Goal: Task Accomplishment & Management: Manage account settings

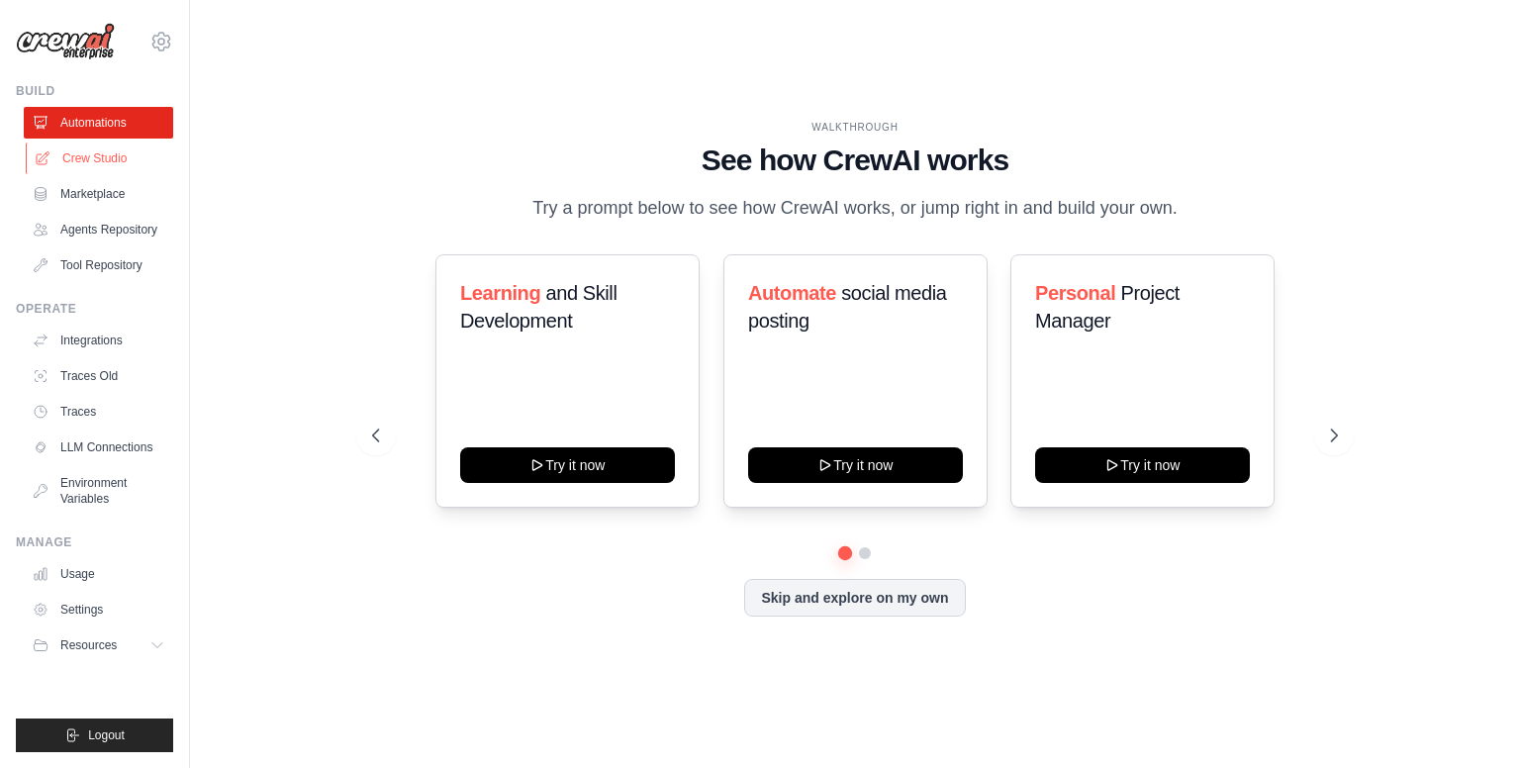
click at [102, 162] on link "Crew Studio" at bounding box center [100, 159] width 149 height 32
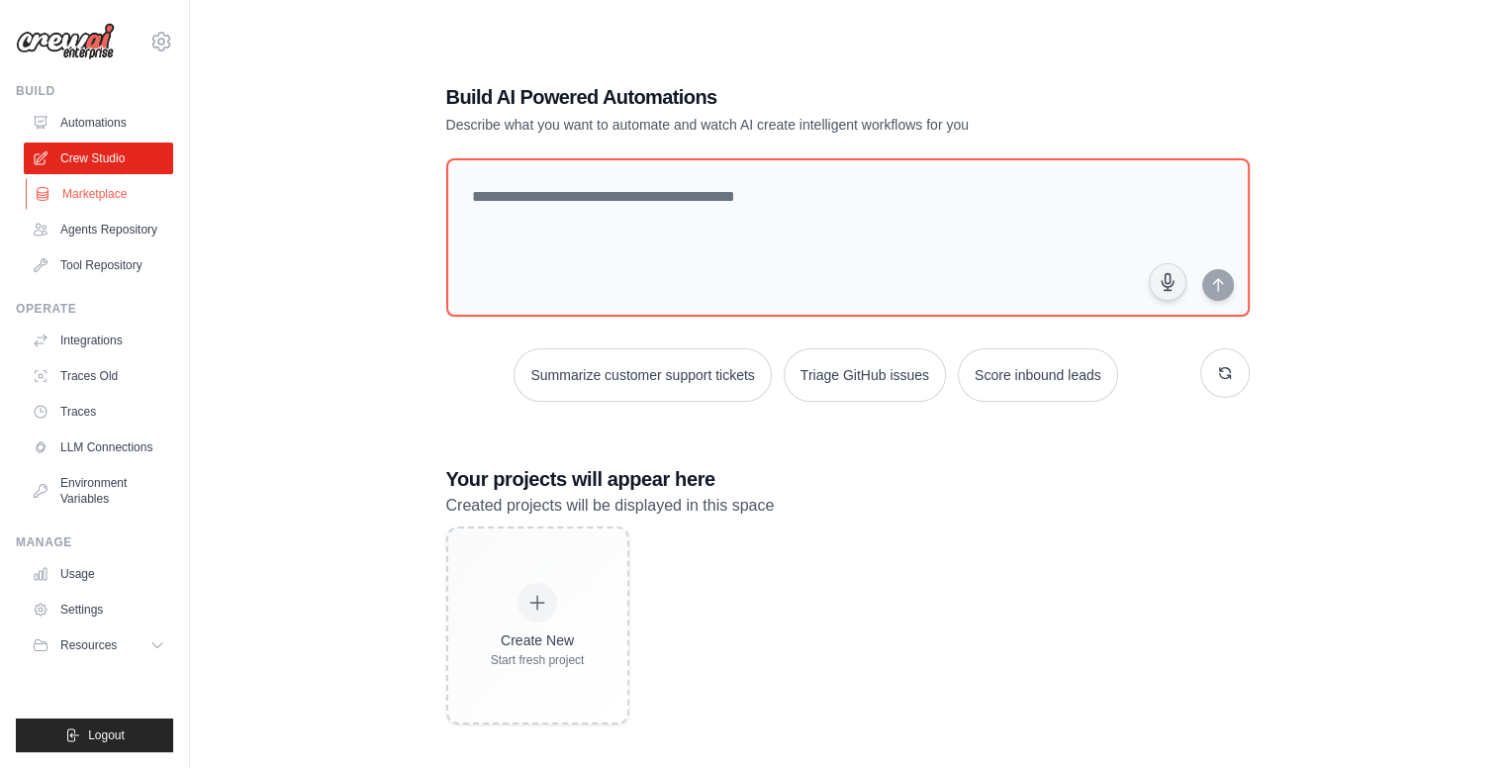
click at [103, 203] on link "Marketplace" at bounding box center [100, 194] width 149 height 32
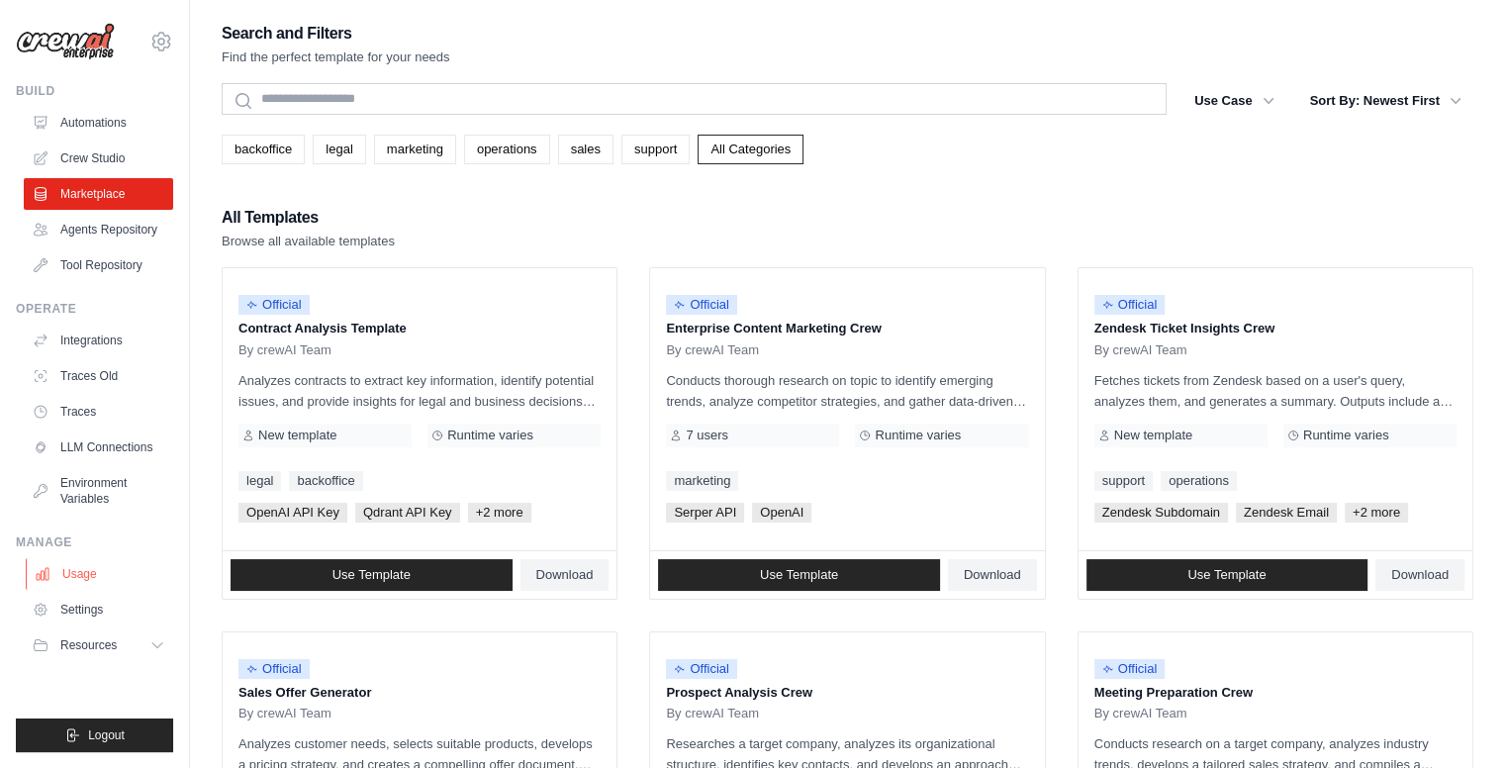
click at [67, 579] on link "Usage" at bounding box center [100, 574] width 149 height 32
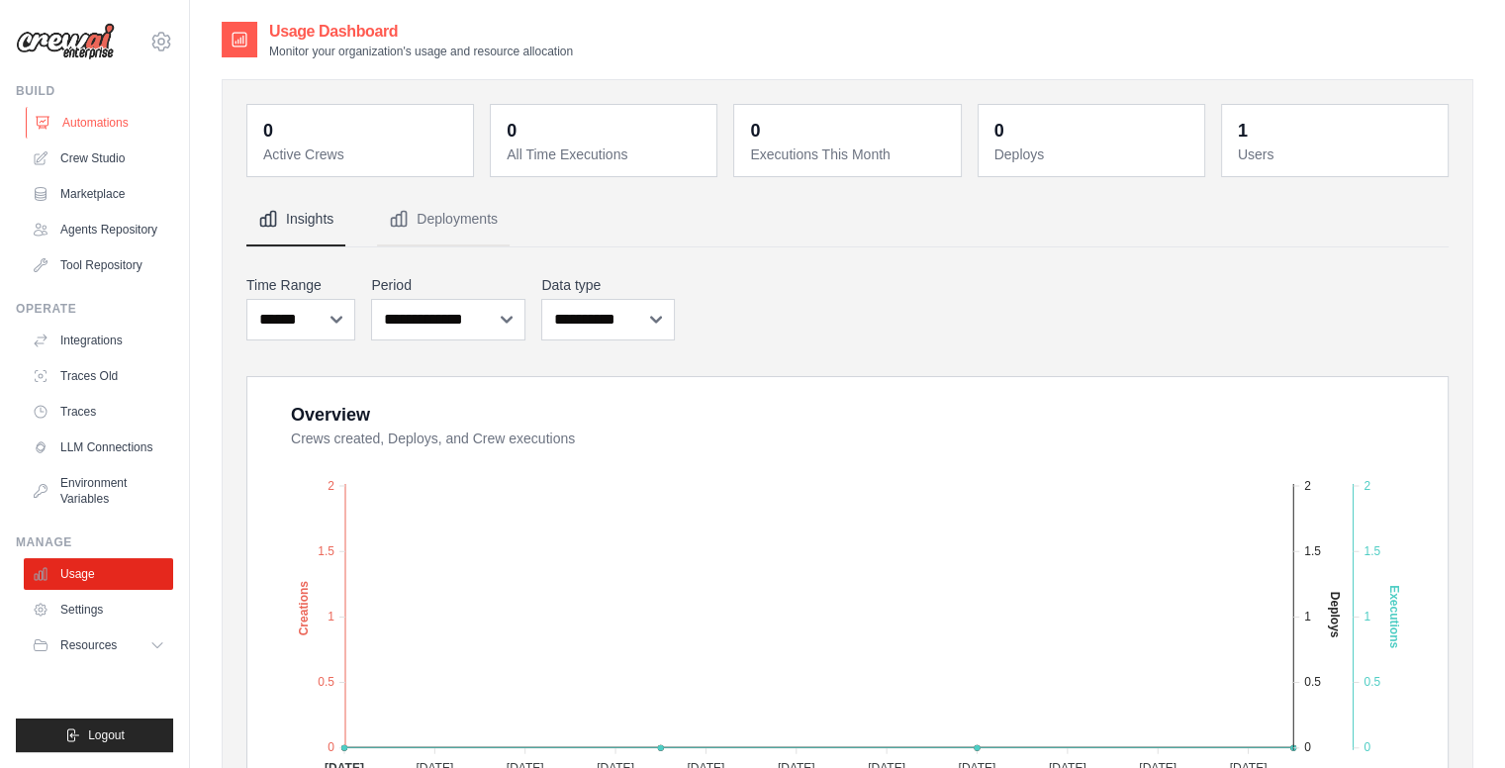
click at [81, 124] on link "Automations" at bounding box center [100, 123] width 149 height 32
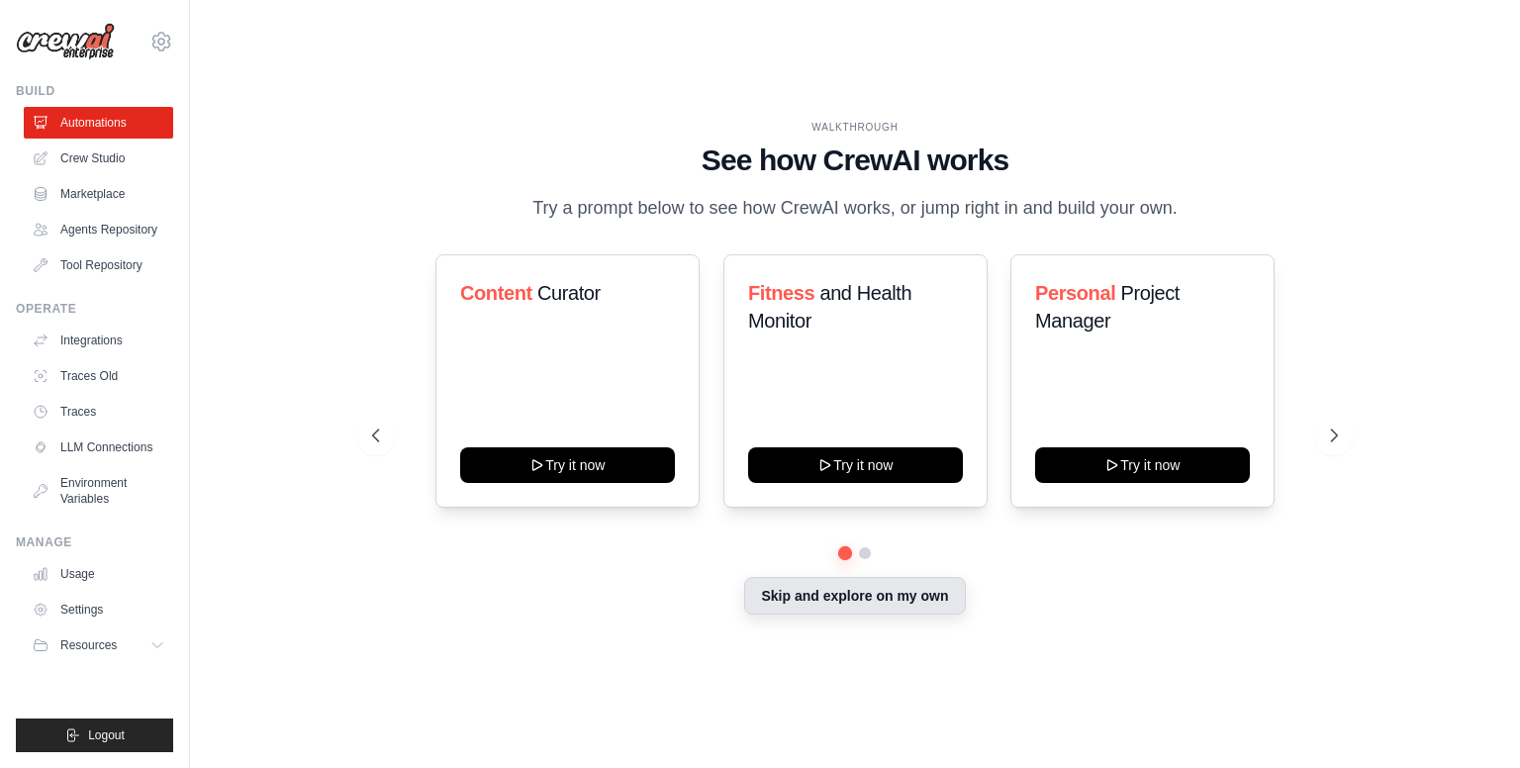
click at [827, 593] on button "Skip and explore on my own" at bounding box center [854, 596] width 221 height 38
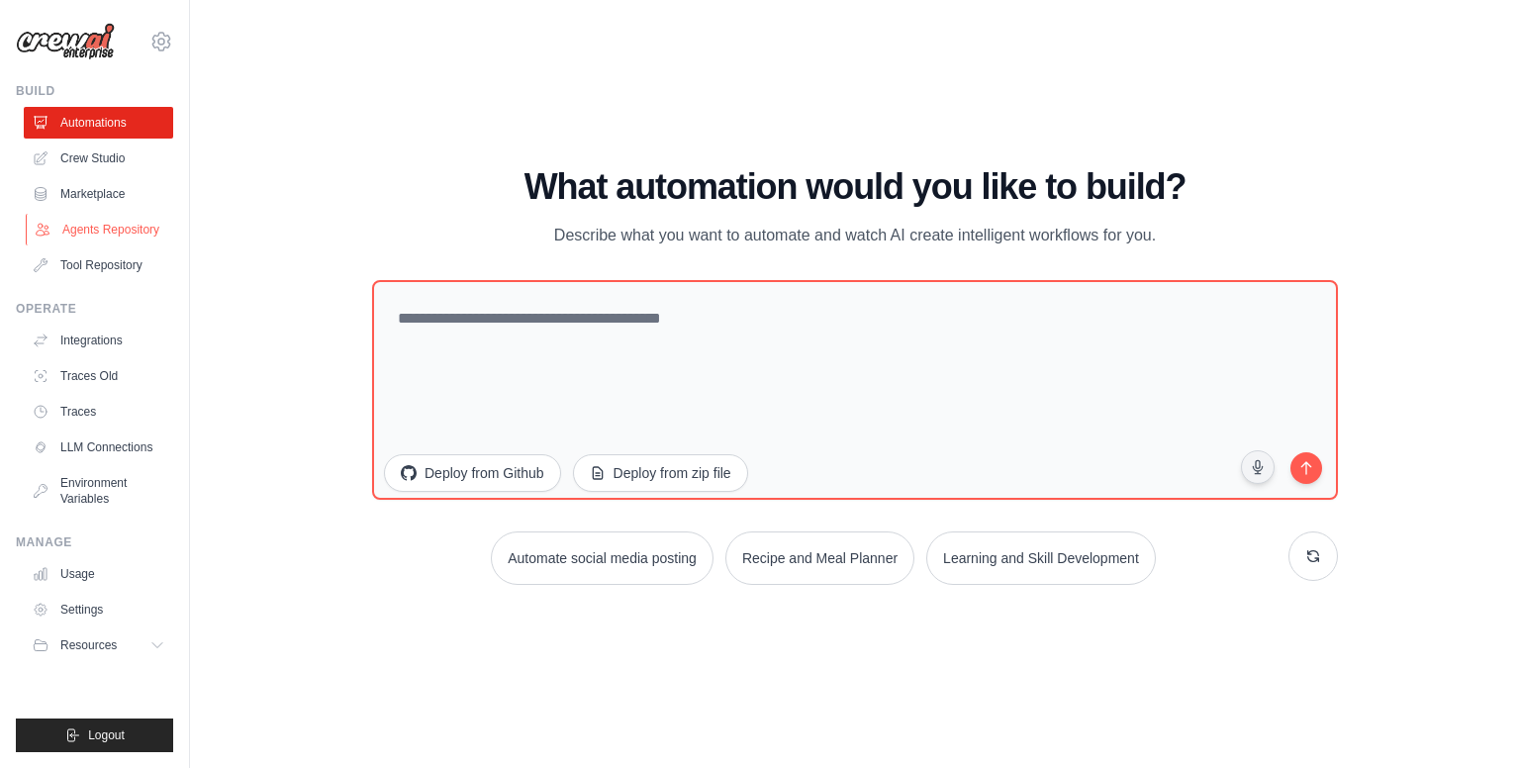
click at [134, 229] on link "Agents Repository" at bounding box center [100, 230] width 149 height 32
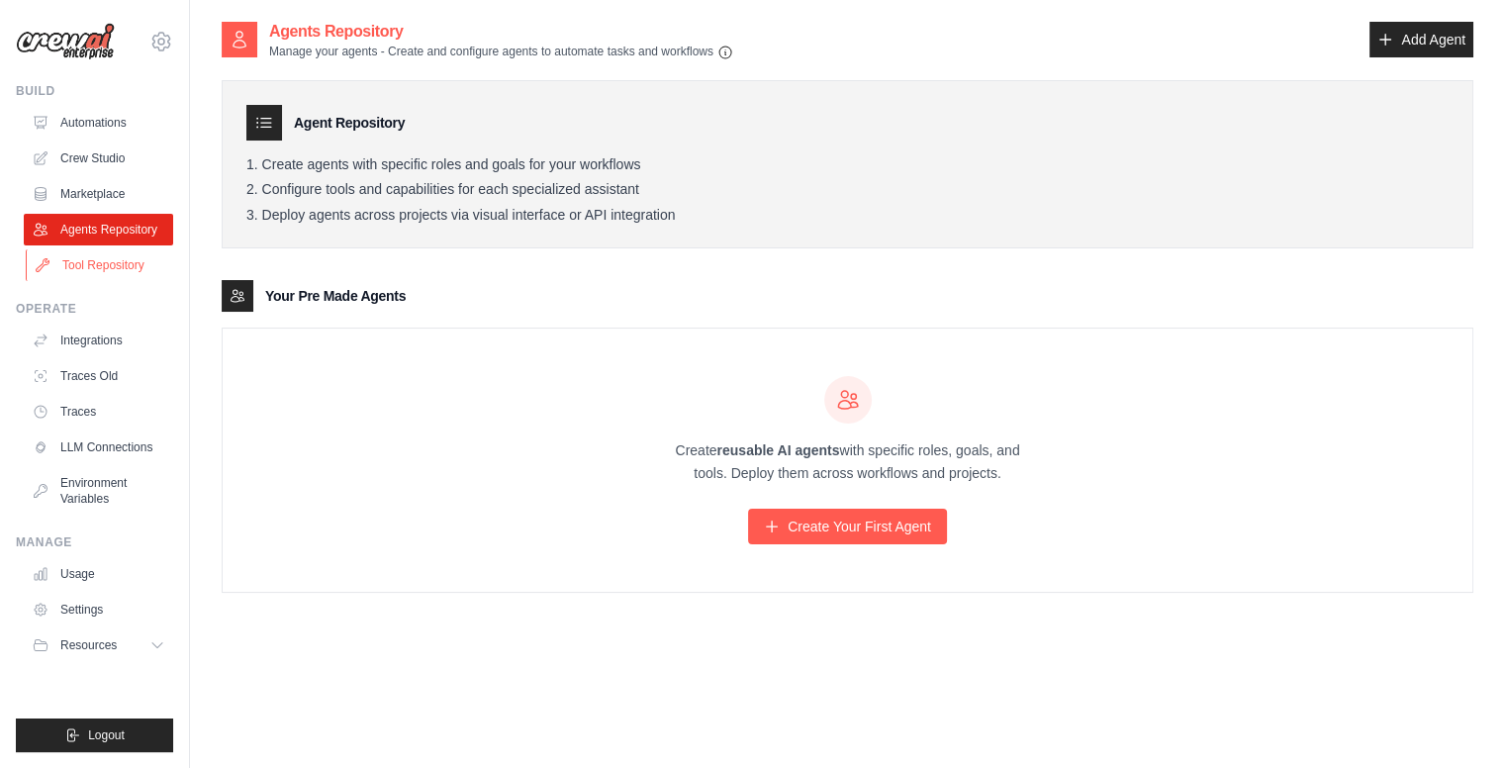
click at [129, 263] on link "Tool Repository" at bounding box center [100, 265] width 149 height 32
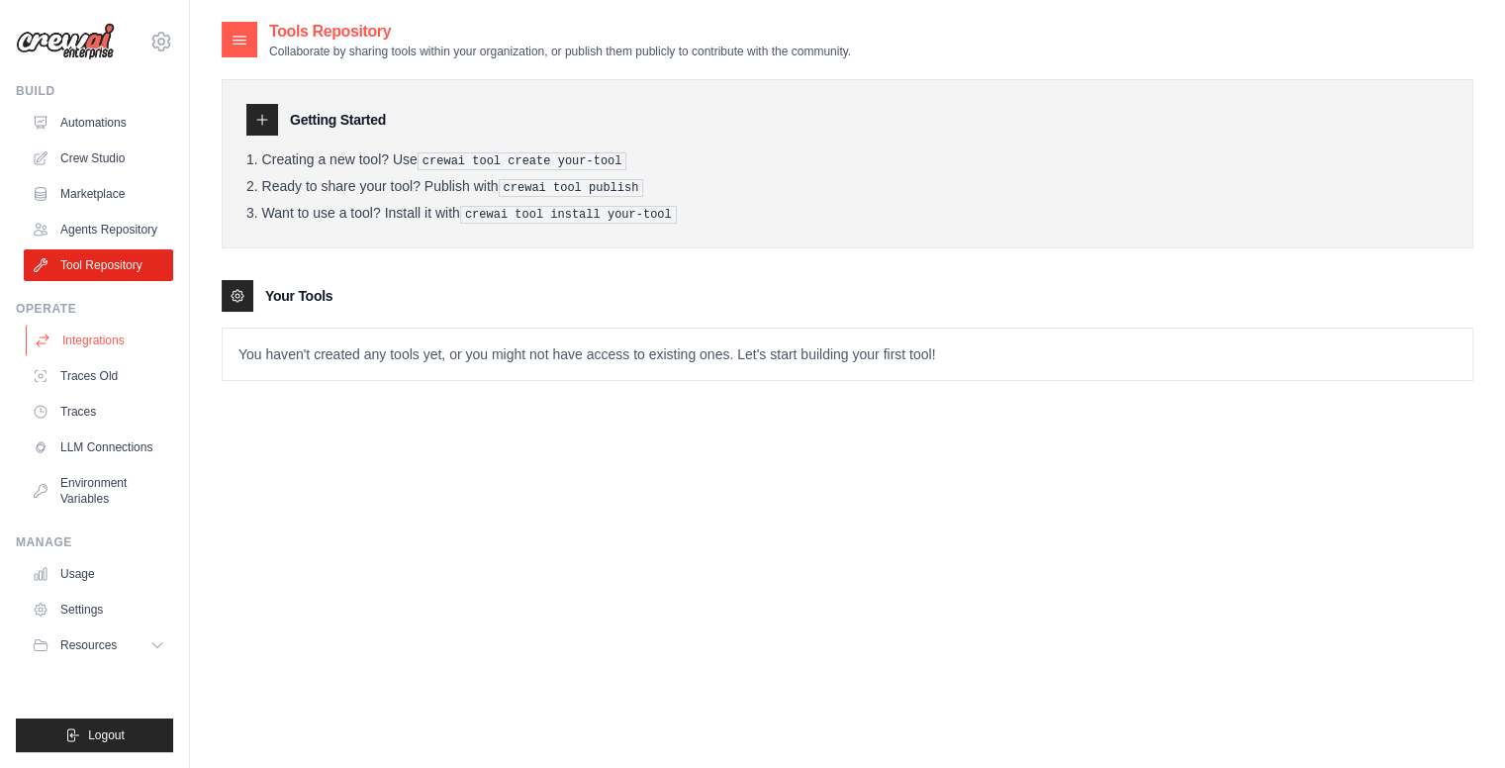
click at [130, 332] on link "Integrations" at bounding box center [100, 341] width 149 height 32
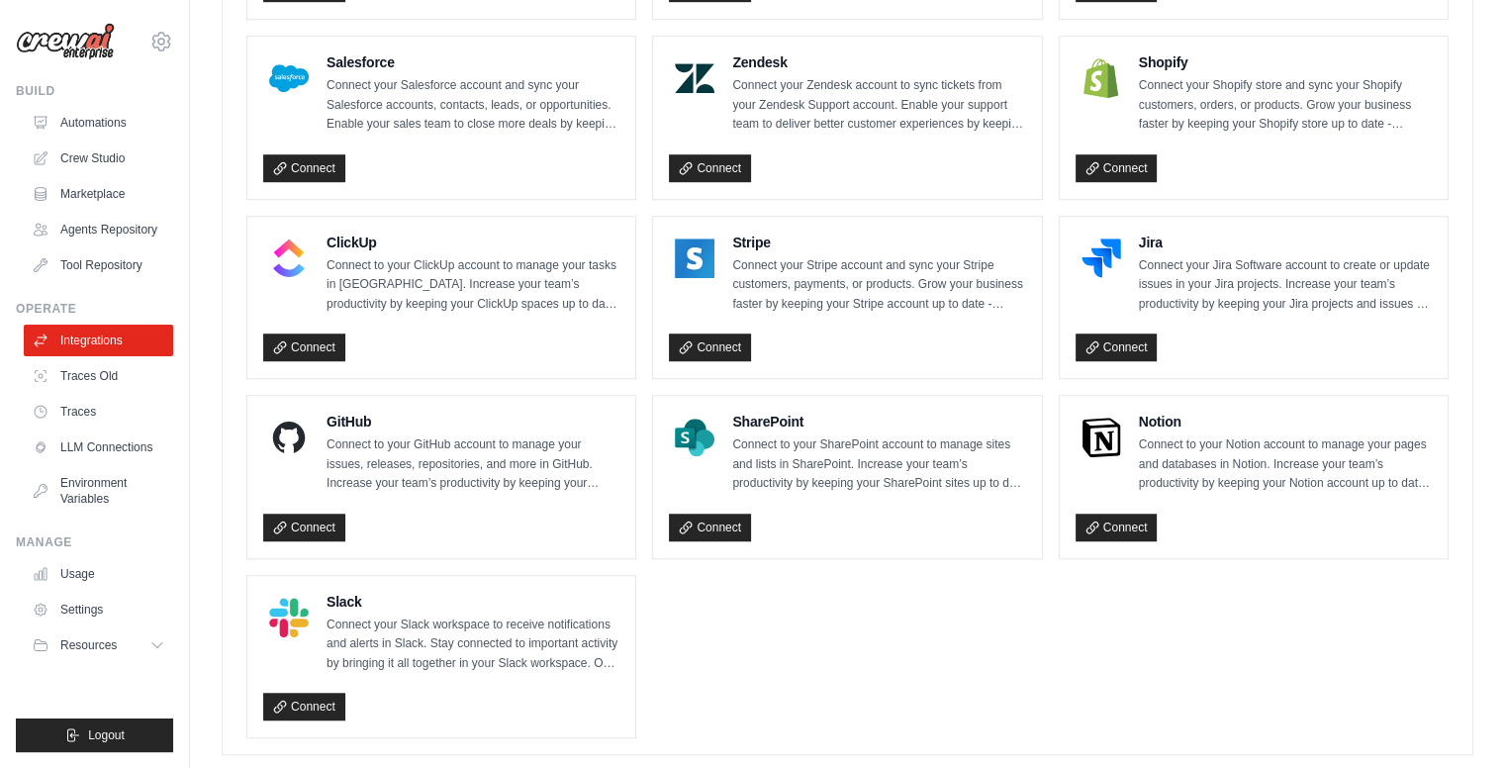
scroll to position [1324, 0]
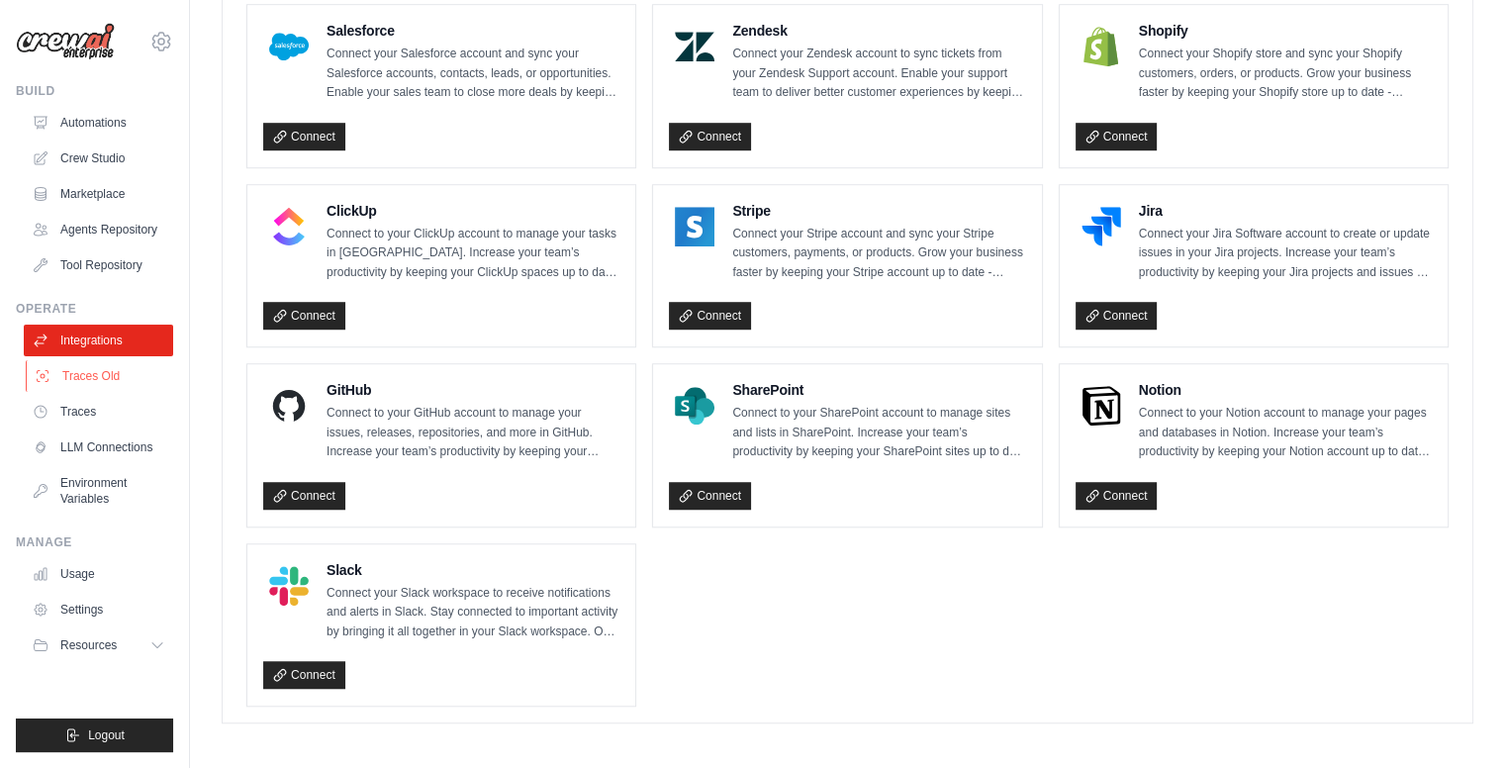
click at [114, 369] on link "Traces Old" at bounding box center [100, 376] width 149 height 32
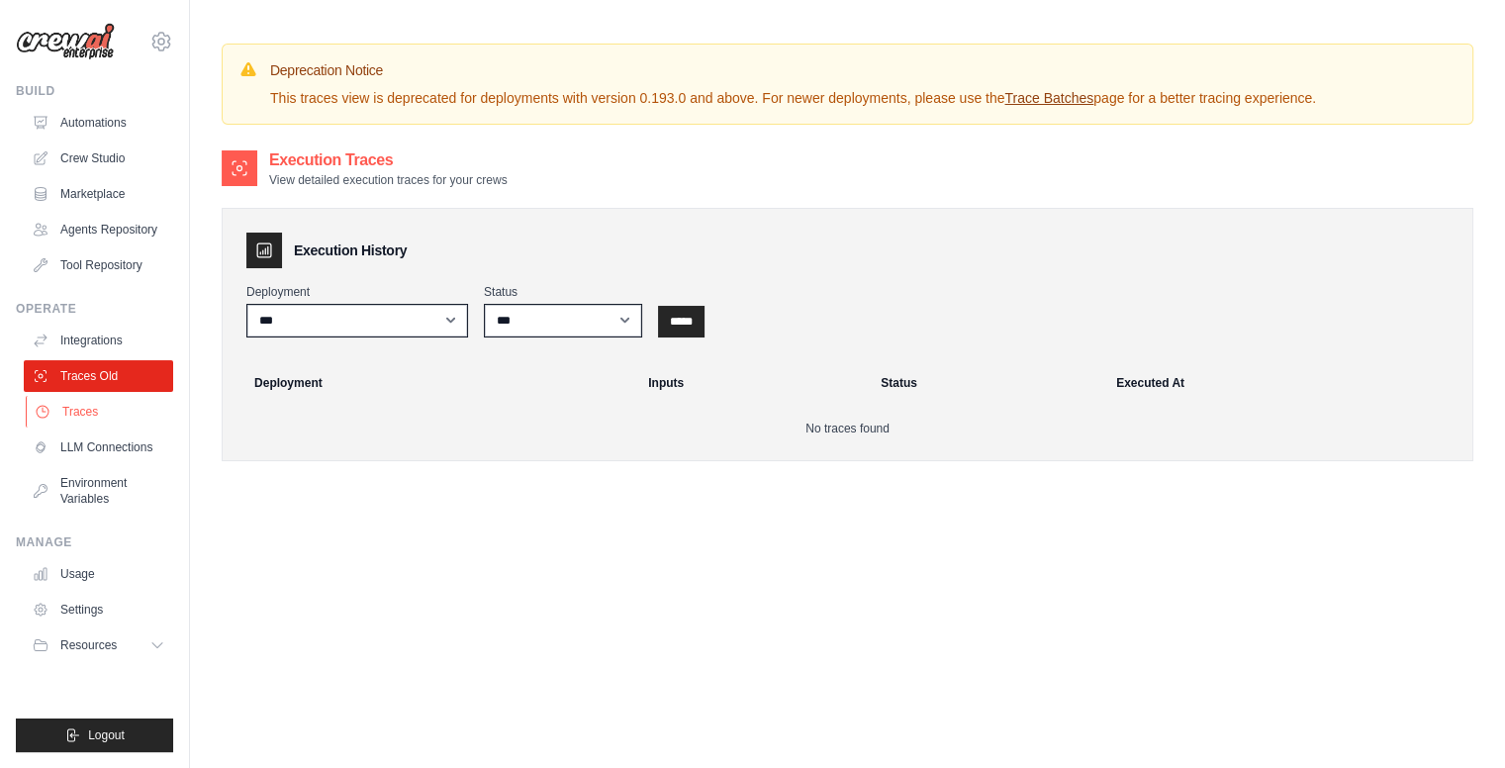
click at [114, 421] on link "Traces" at bounding box center [100, 412] width 149 height 32
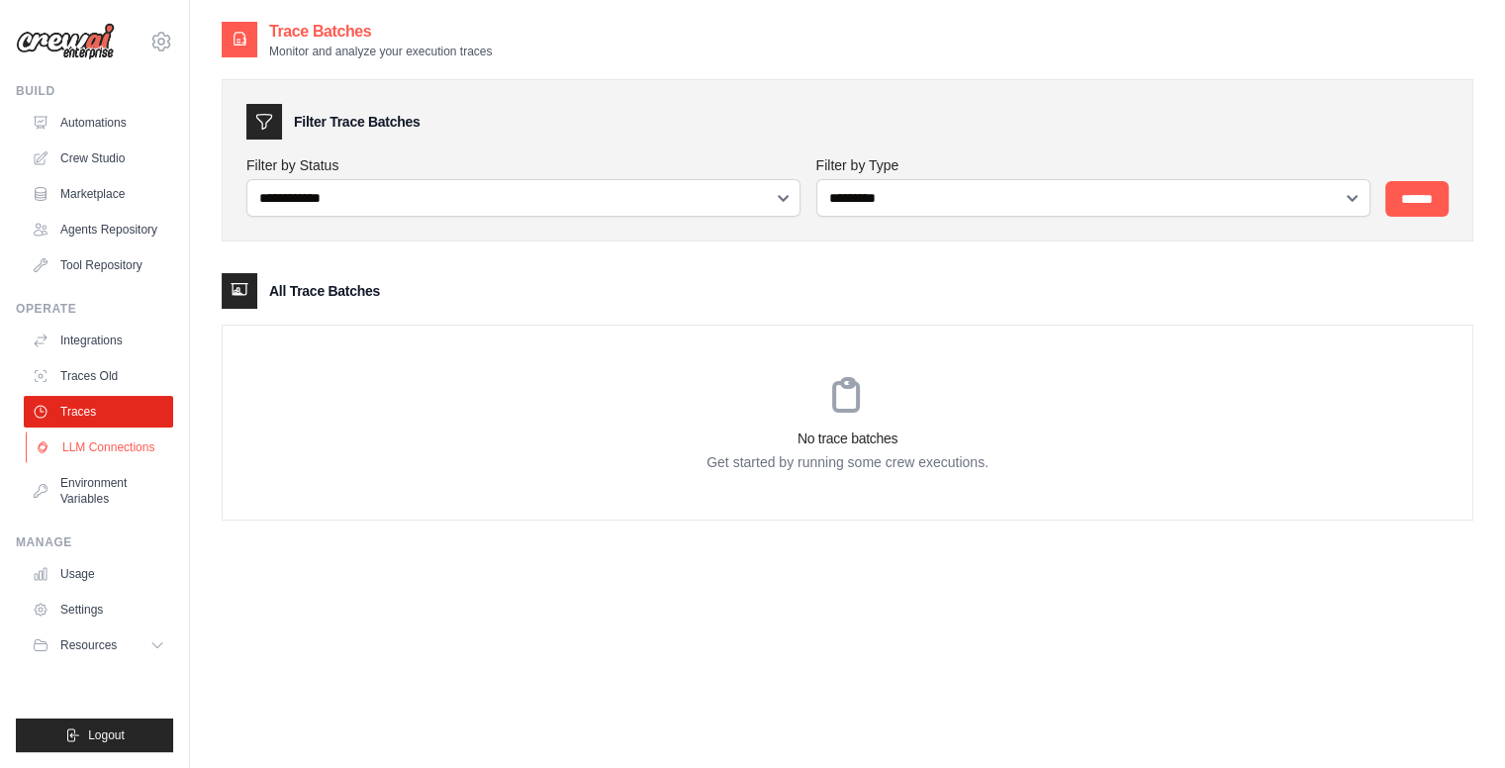
click at [110, 449] on link "LLM Connections" at bounding box center [100, 448] width 149 height 32
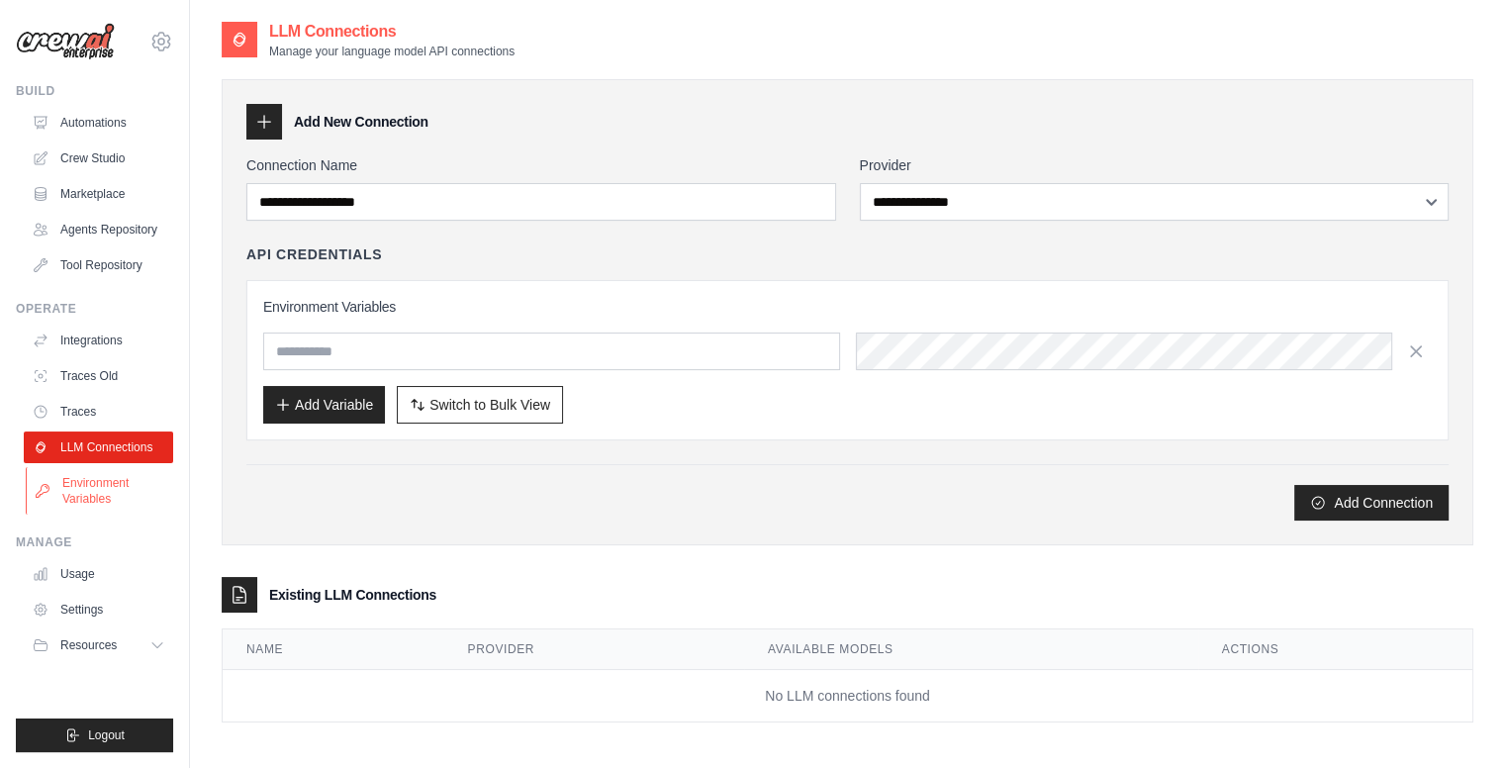
click at [113, 480] on link "Environment Variables" at bounding box center [100, 491] width 149 height 48
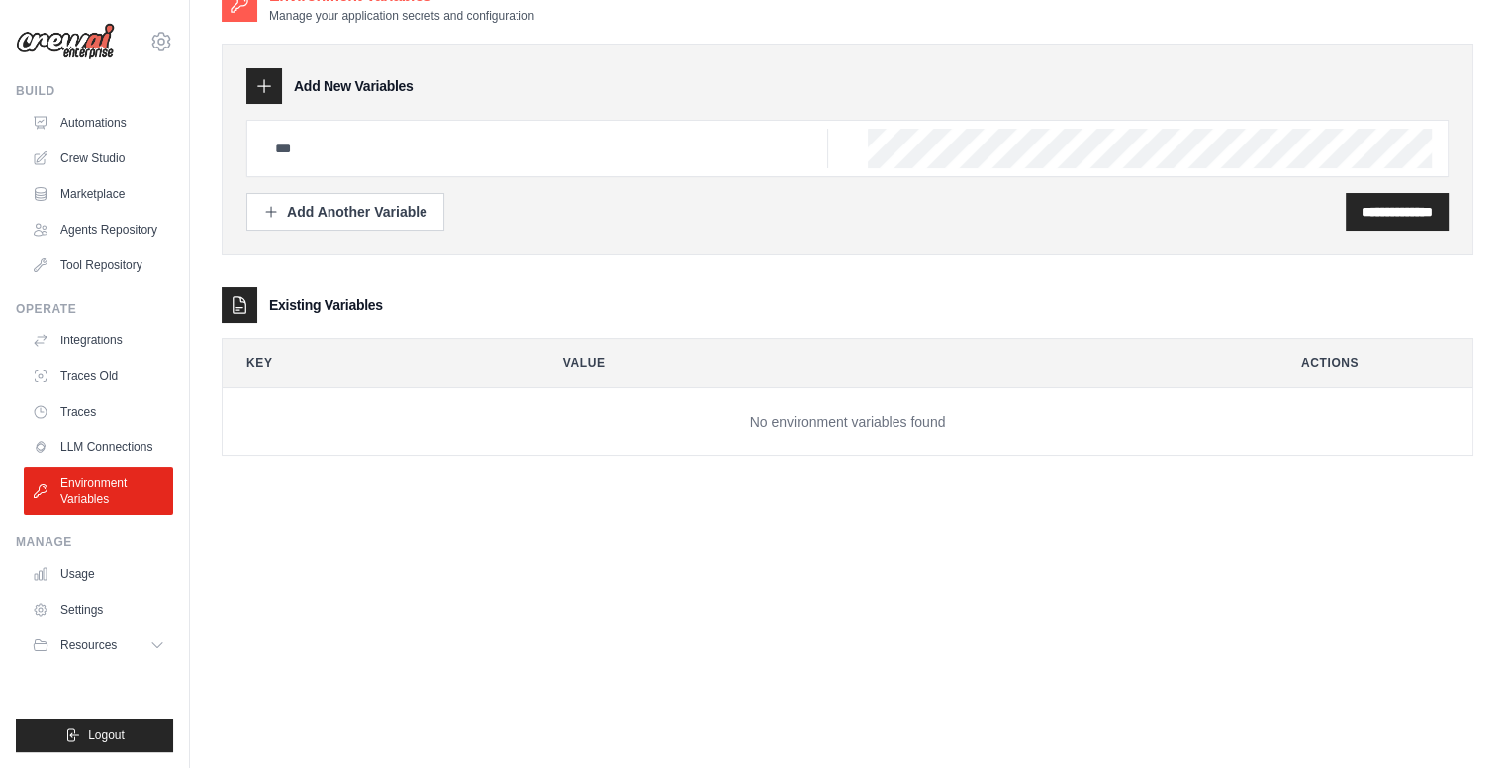
scroll to position [40, 0]
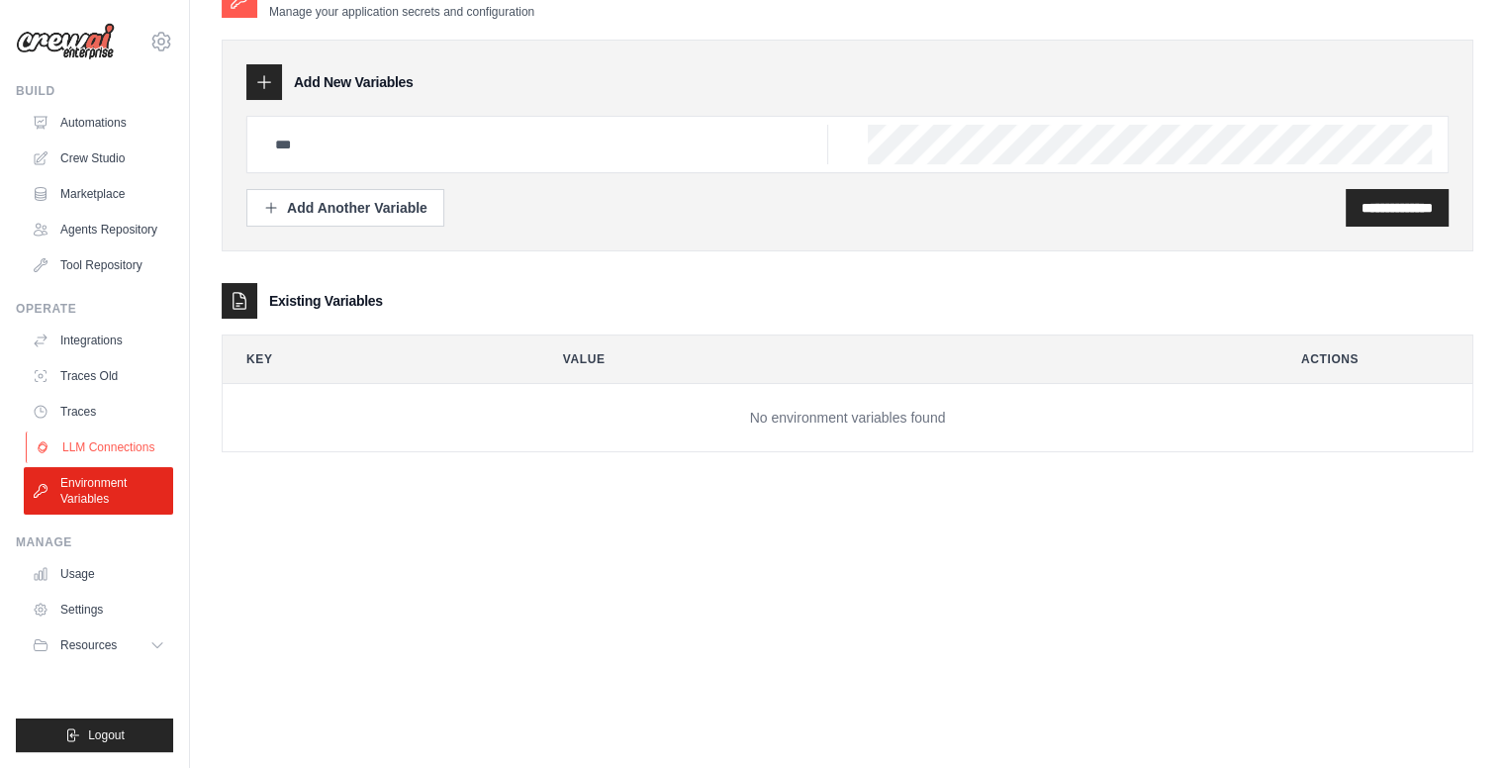
click at [114, 445] on link "LLM Connections" at bounding box center [100, 448] width 149 height 32
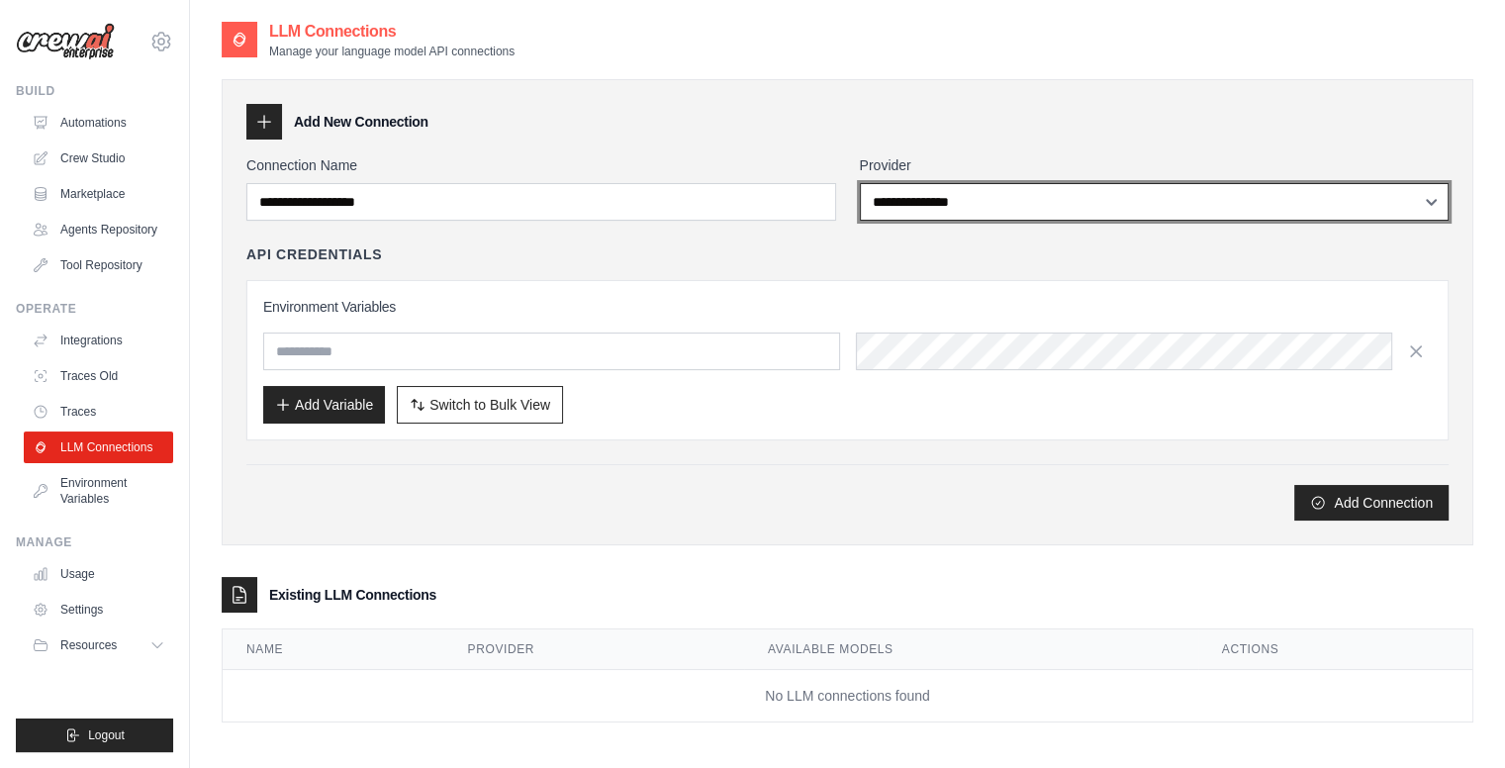
click at [1089, 191] on select "**********" at bounding box center [1155, 202] width 590 height 38
select select "******"
click at [860, 183] on select "**********" at bounding box center [1155, 202] width 590 height 38
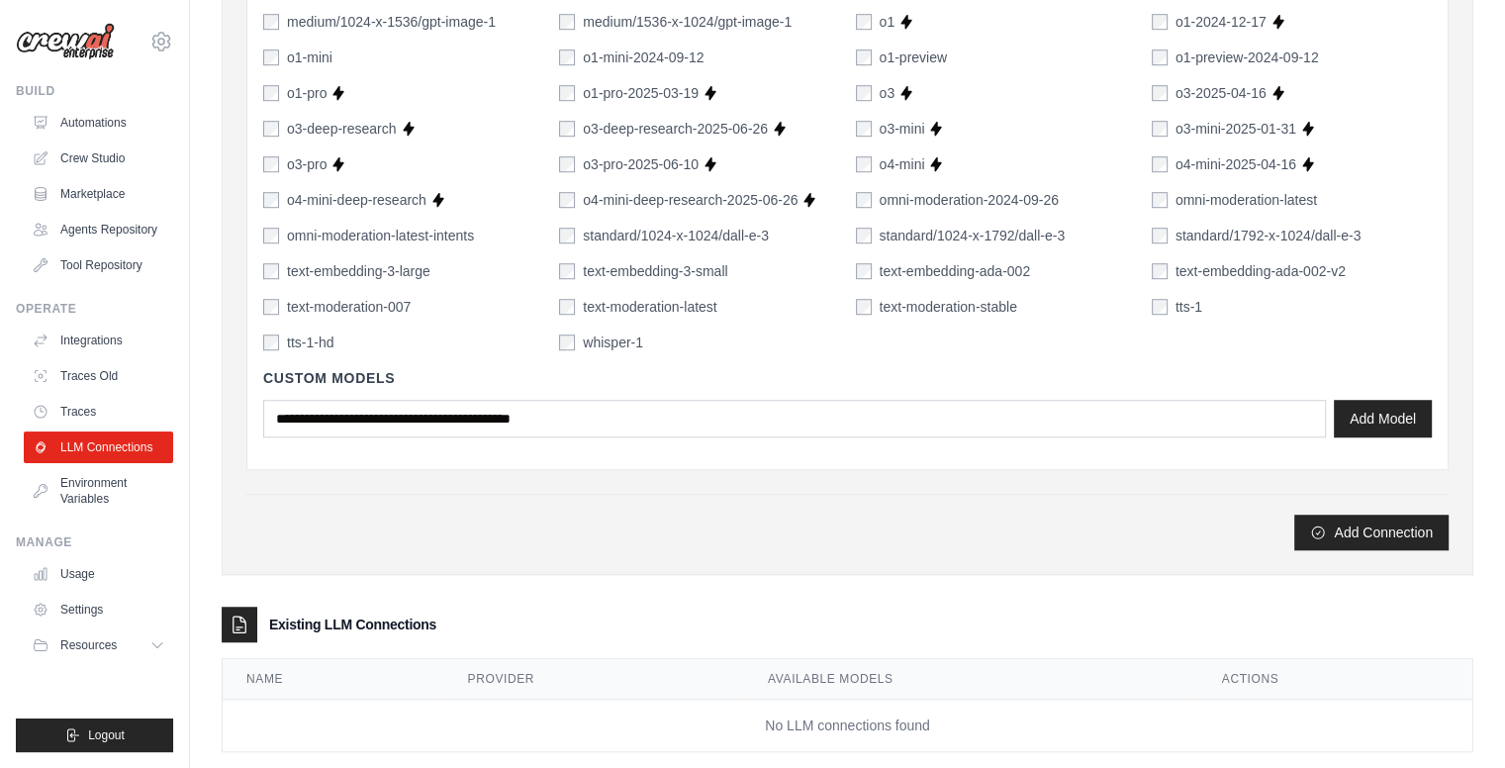
scroll to position [1391, 0]
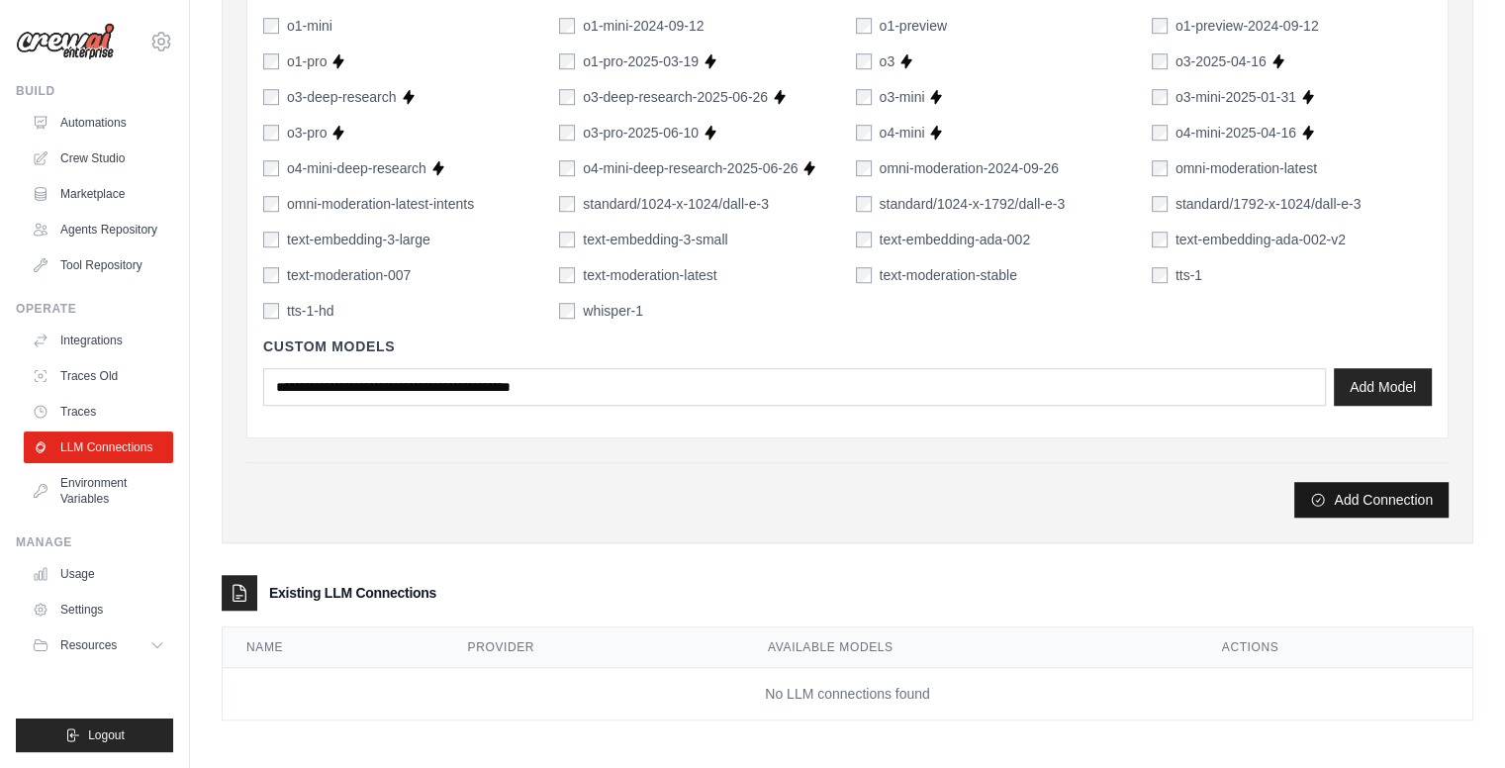
click at [1330, 504] on button "Add Connection" at bounding box center [1372, 500] width 154 height 36
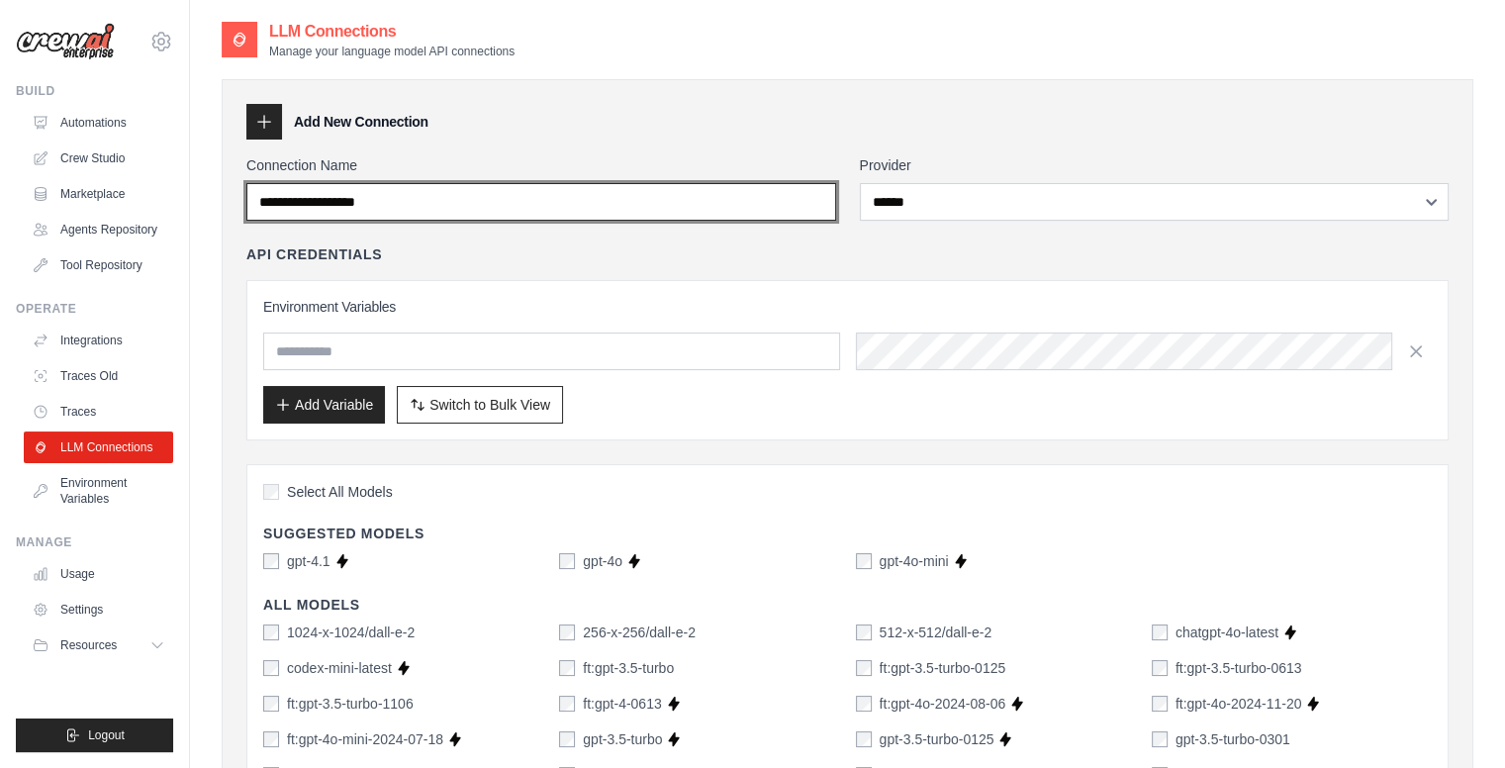
scroll to position [0, 0]
click at [580, 203] on input "Connection Name" at bounding box center [541, 202] width 590 height 38
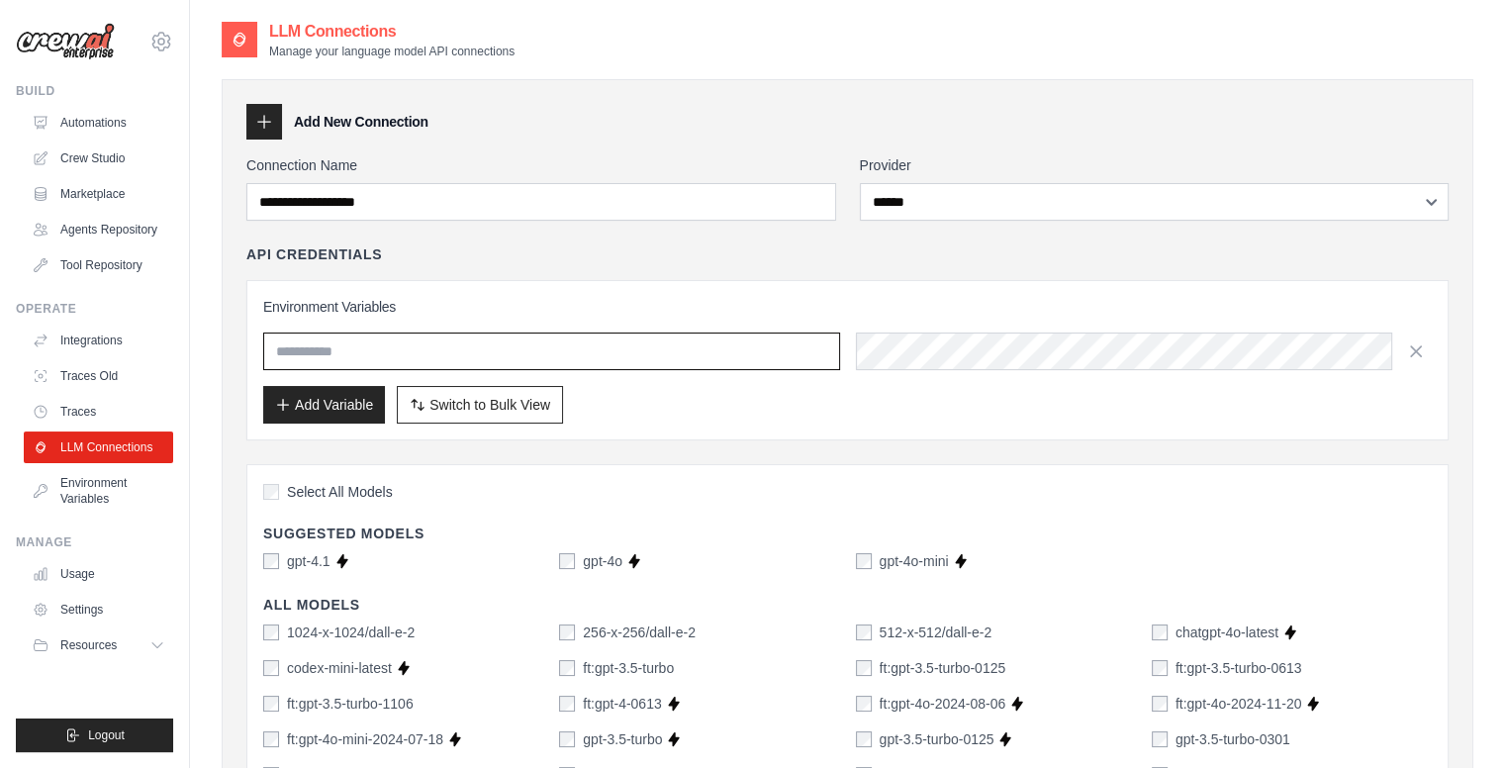
click at [569, 349] on input "text" at bounding box center [551, 352] width 577 height 38
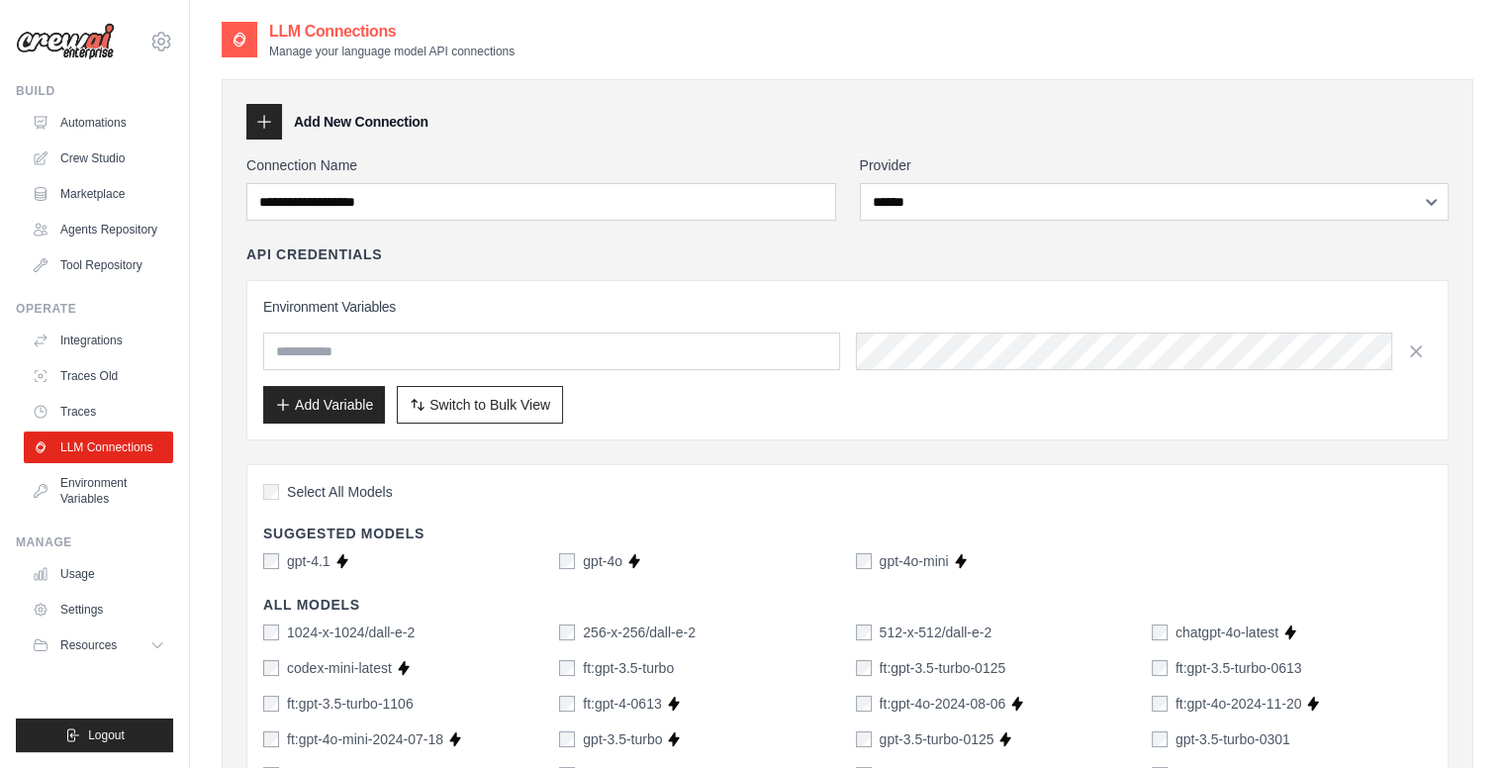
click at [547, 405] on span "Switch to Bulk View" at bounding box center [490, 405] width 121 height 20
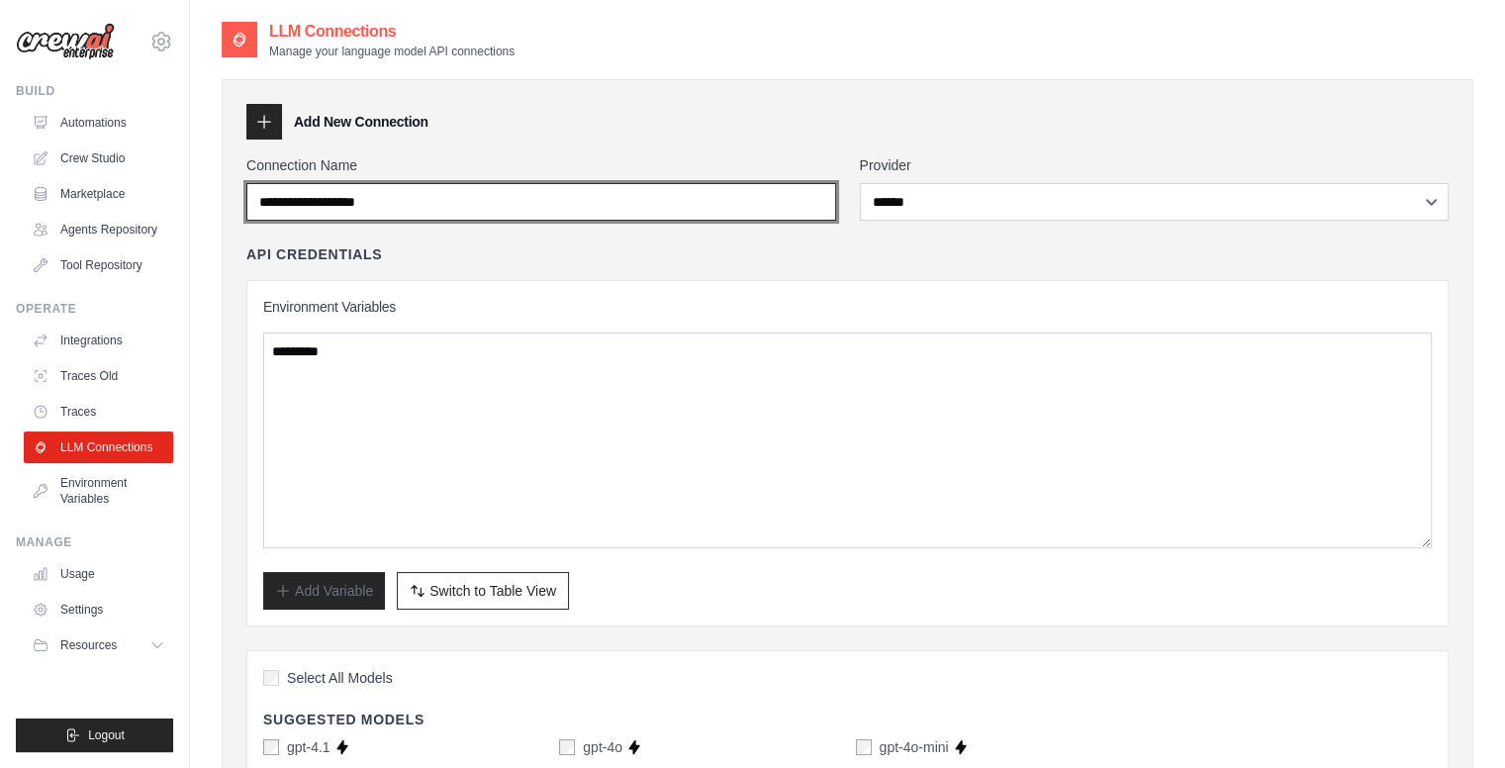
drag, startPoint x: 488, startPoint y: 193, endPoint x: 181, endPoint y: 196, distance: 306.8
type input "**********"
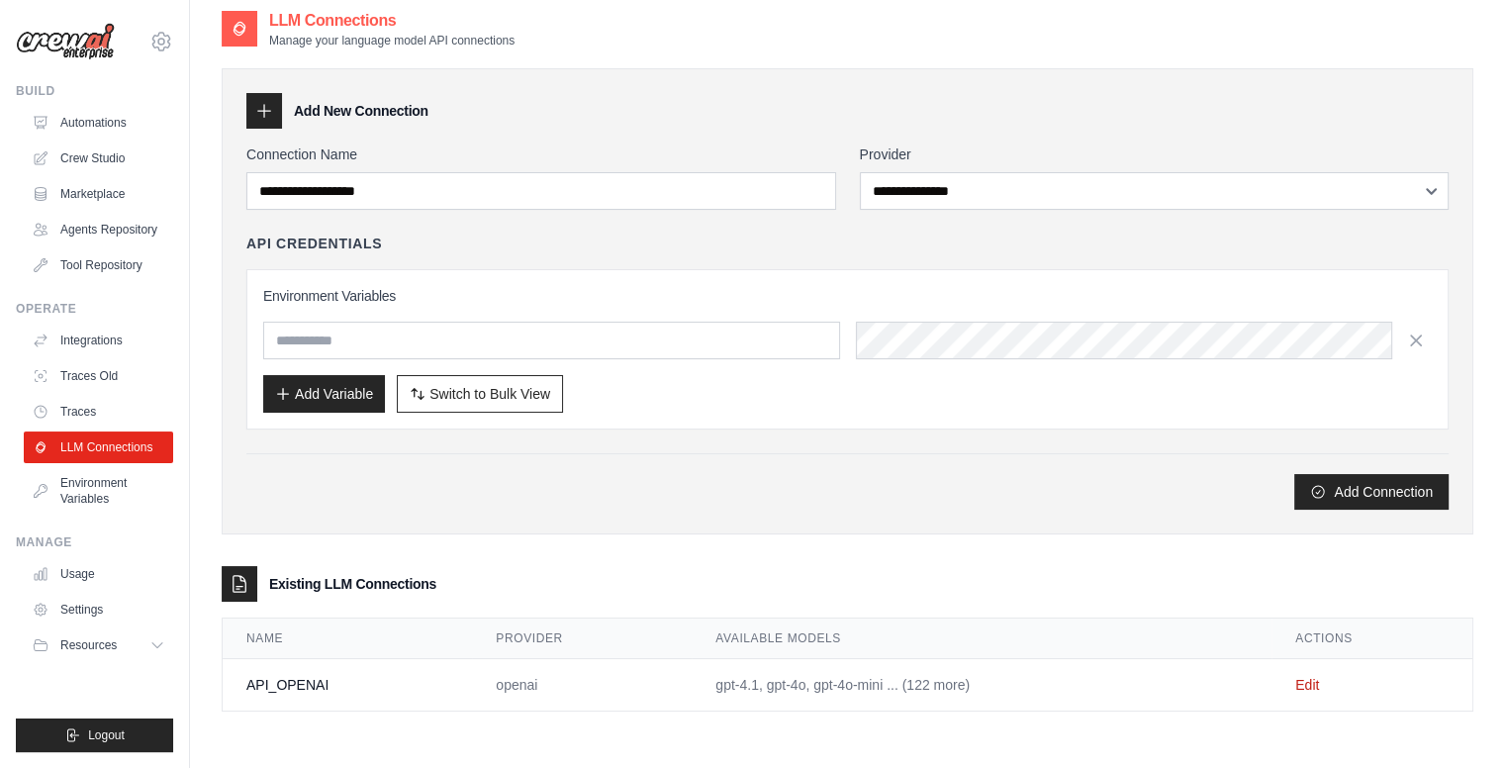
scroll to position [107, 0]
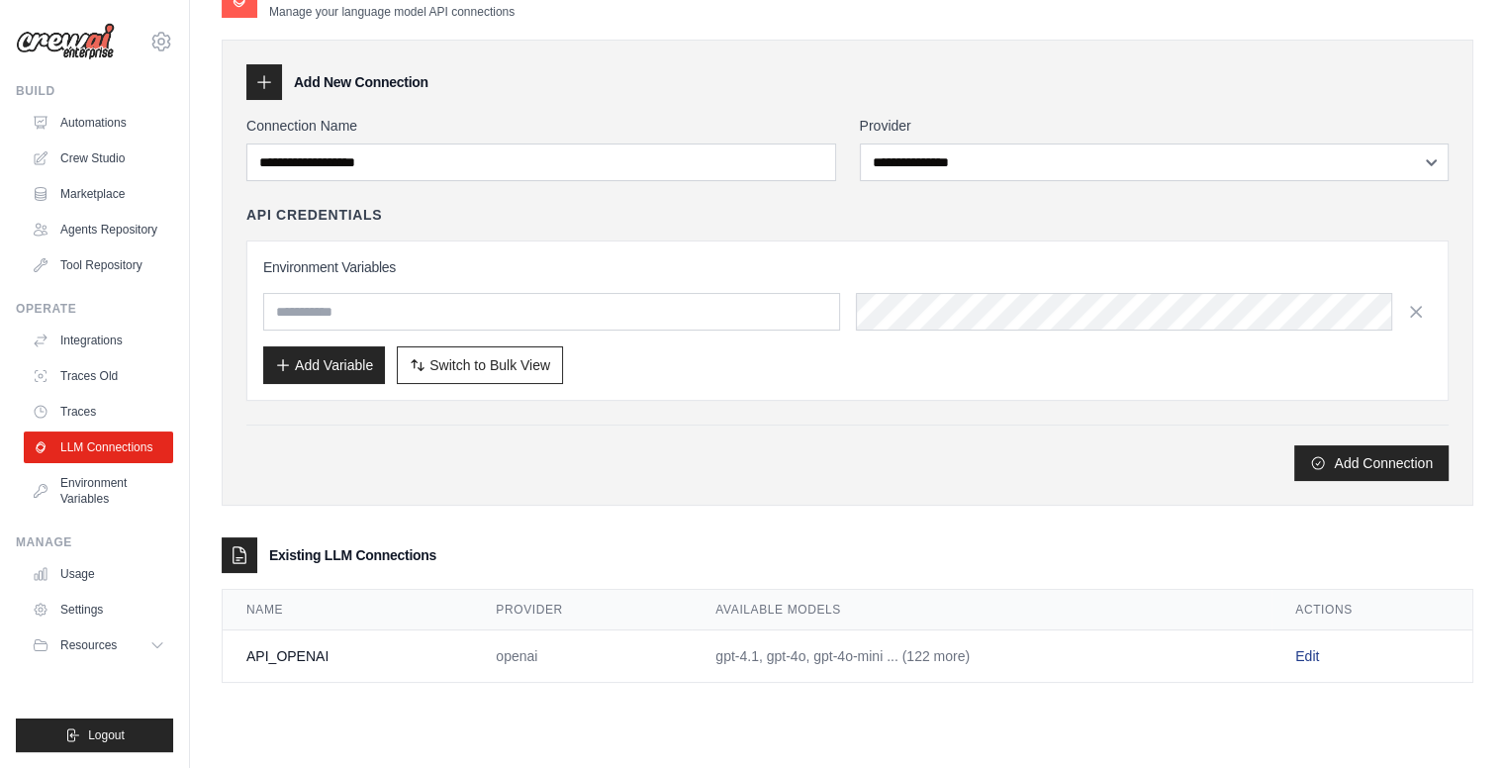
click at [1309, 656] on link "Edit" at bounding box center [1308, 656] width 24 height 16
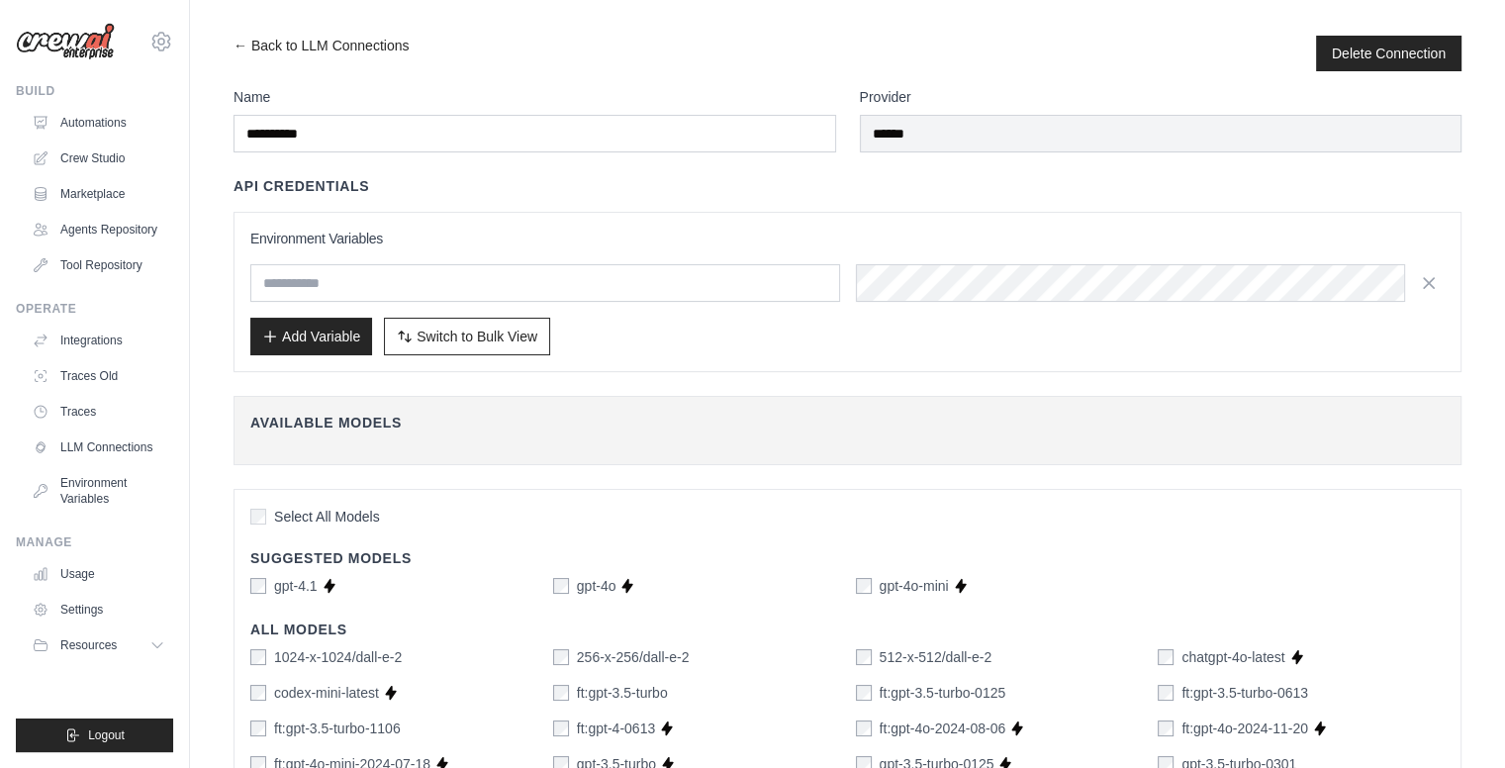
scroll to position [107, 0]
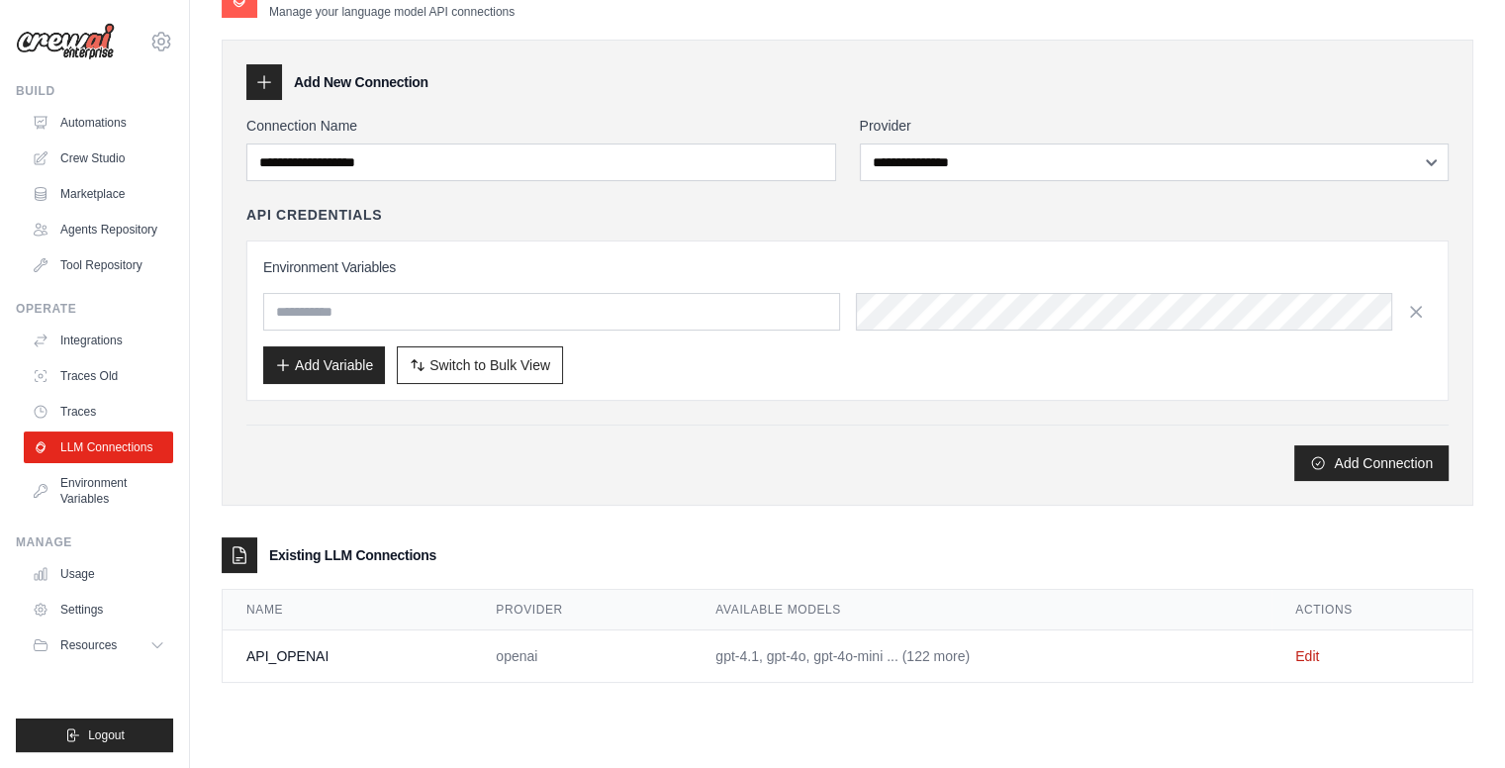
click at [323, 650] on td "API_OPENAI" at bounding box center [347, 656] width 249 height 52
click at [487, 647] on td "openai" at bounding box center [582, 656] width 220 height 52
click at [310, 516] on div "**********" at bounding box center [848, 351] width 1252 height 663
click at [908, 654] on td "gpt-4.1, gpt-4o, gpt-4o-mini ... (122 more)" at bounding box center [982, 656] width 580 height 52
click at [668, 674] on tr "API_OPENAI openai gpt-4.1, gpt-4o, gpt-4o-mini ... (122 more) Edit" at bounding box center [848, 656] width 1250 height 52
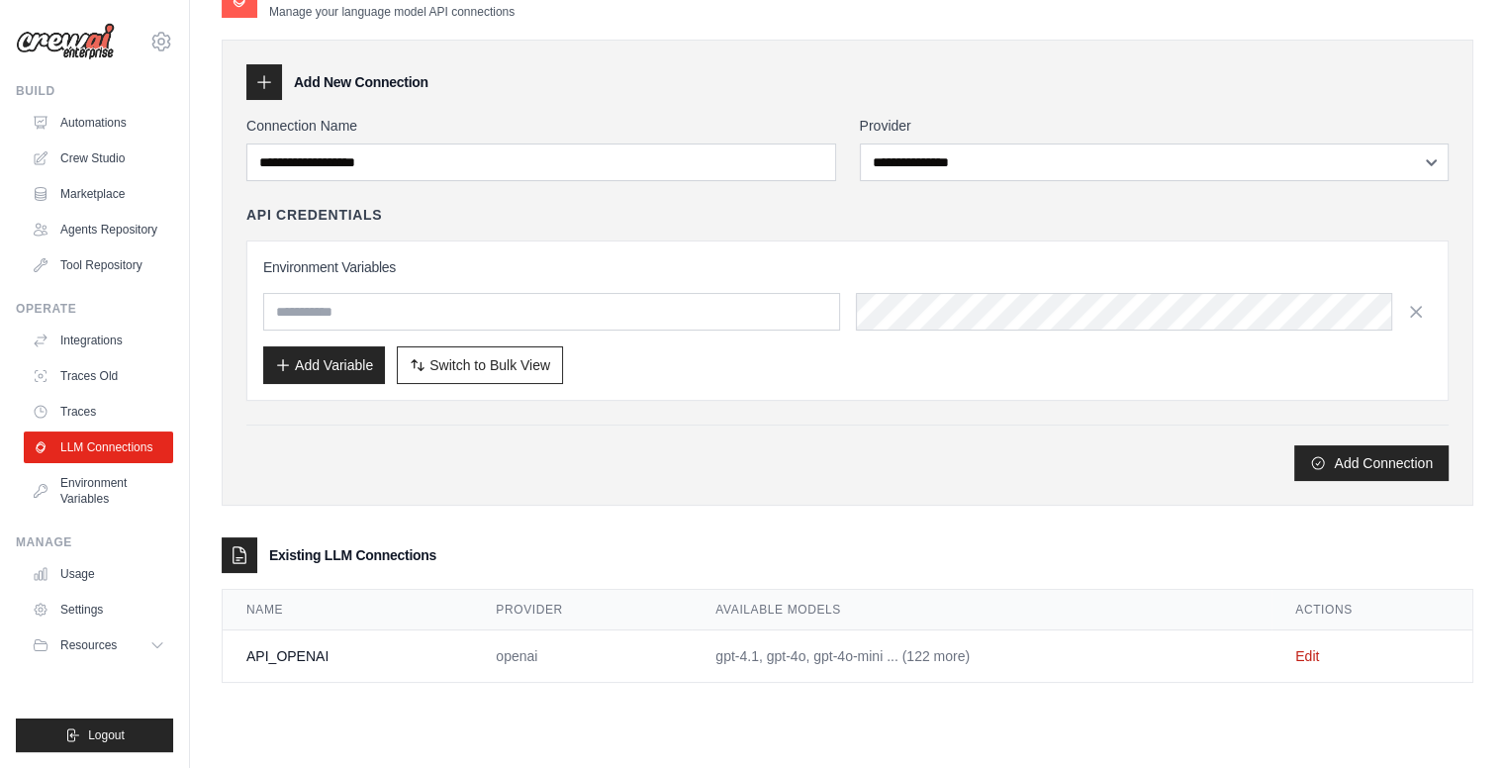
click at [580, 615] on th "Provider" at bounding box center [582, 610] width 220 height 41
drag, startPoint x: 520, startPoint y: 658, endPoint x: 505, endPoint y: 626, distance: 35.9
click at [521, 658] on td "openai" at bounding box center [582, 656] width 220 height 52
click at [1303, 660] on link "Edit" at bounding box center [1308, 656] width 24 height 16
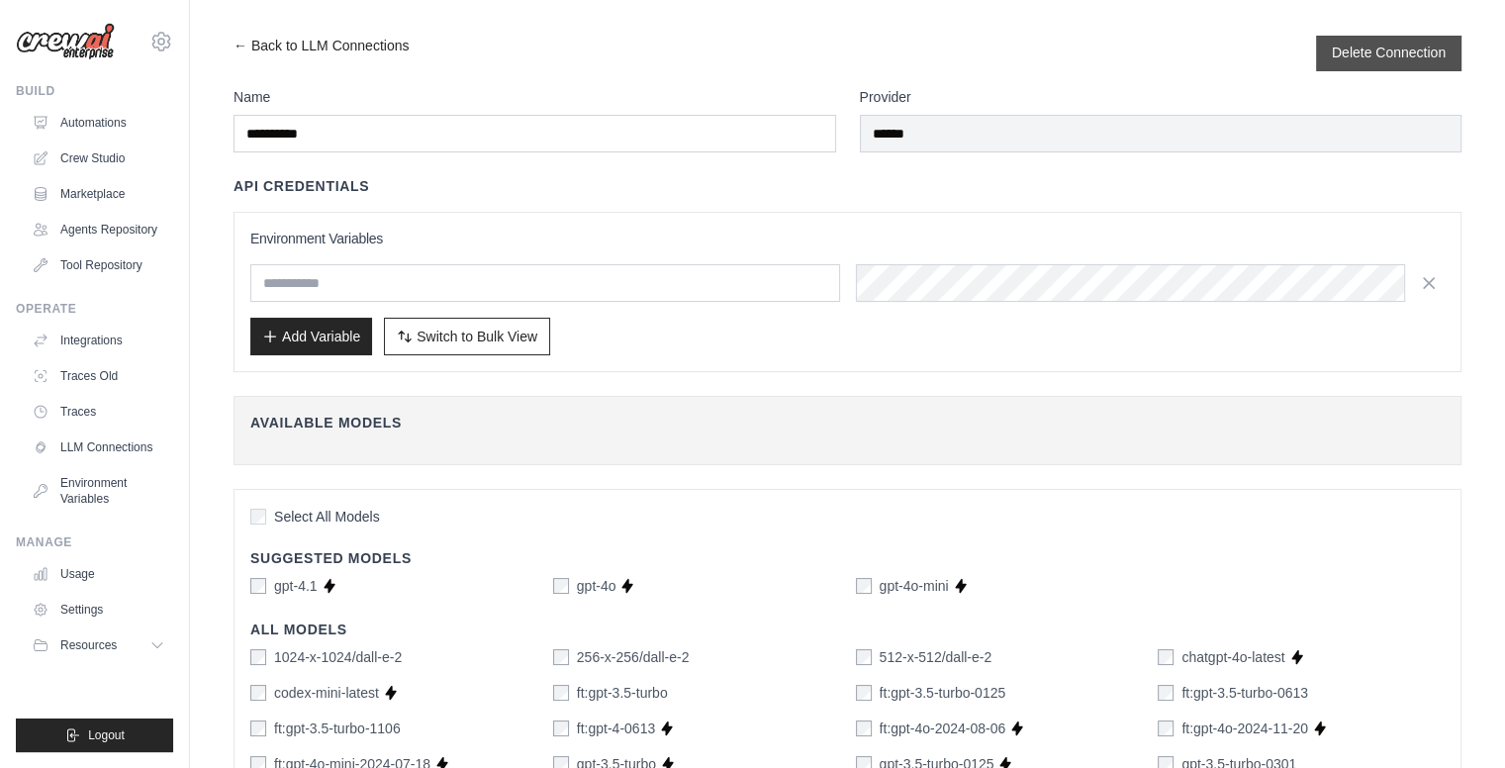
click at [1358, 51] on button "Delete Connection" at bounding box center [1389, 53] width 114 height 20
